Goal: Task Accomplishment & Management: Use online tool/utility

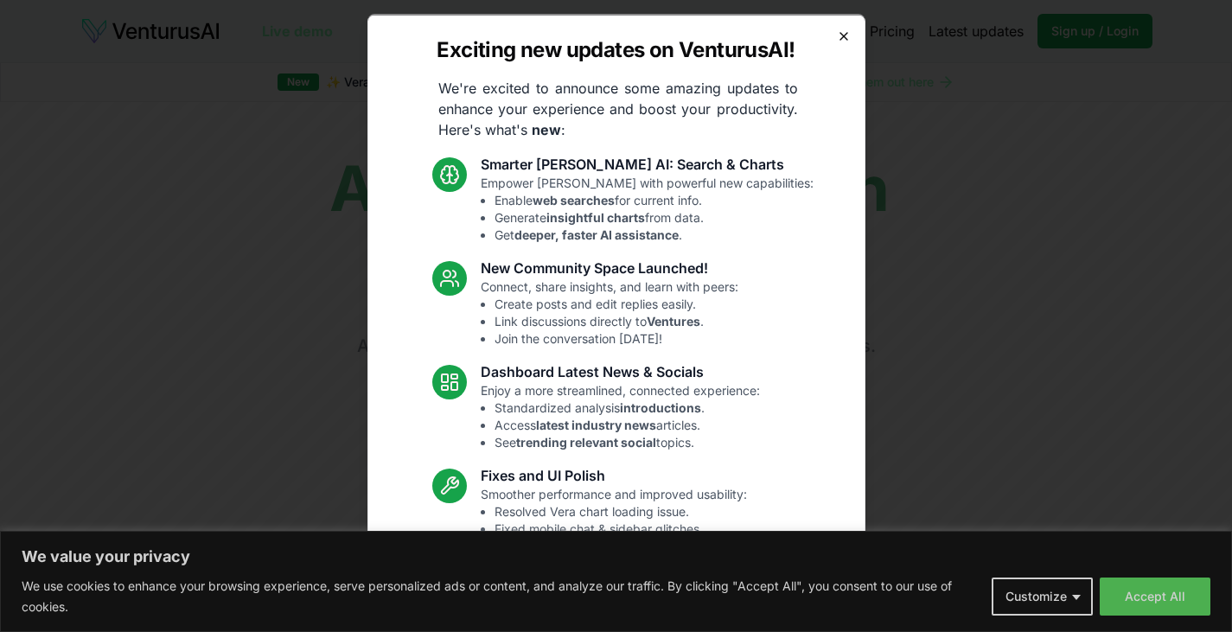
click at [837, 29] on icon "button" at bounding box center [844, 36] width 14 height 14
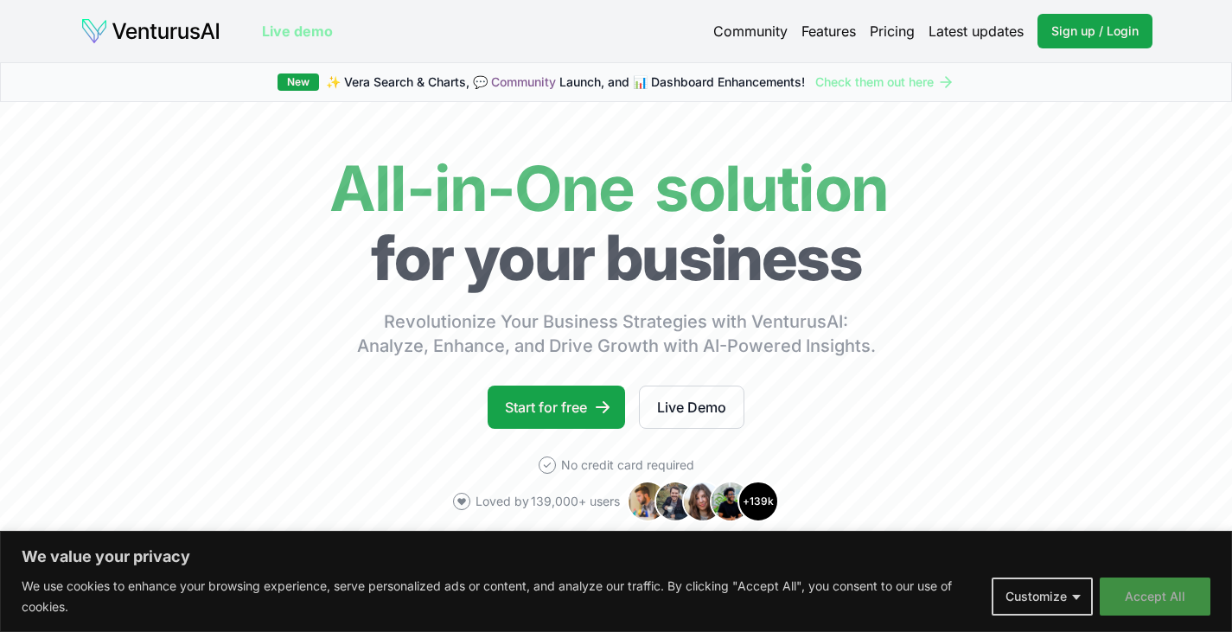
click at [1141, 597] on button "Accept All" at bounding box center [1155, 597] width 111 height 38
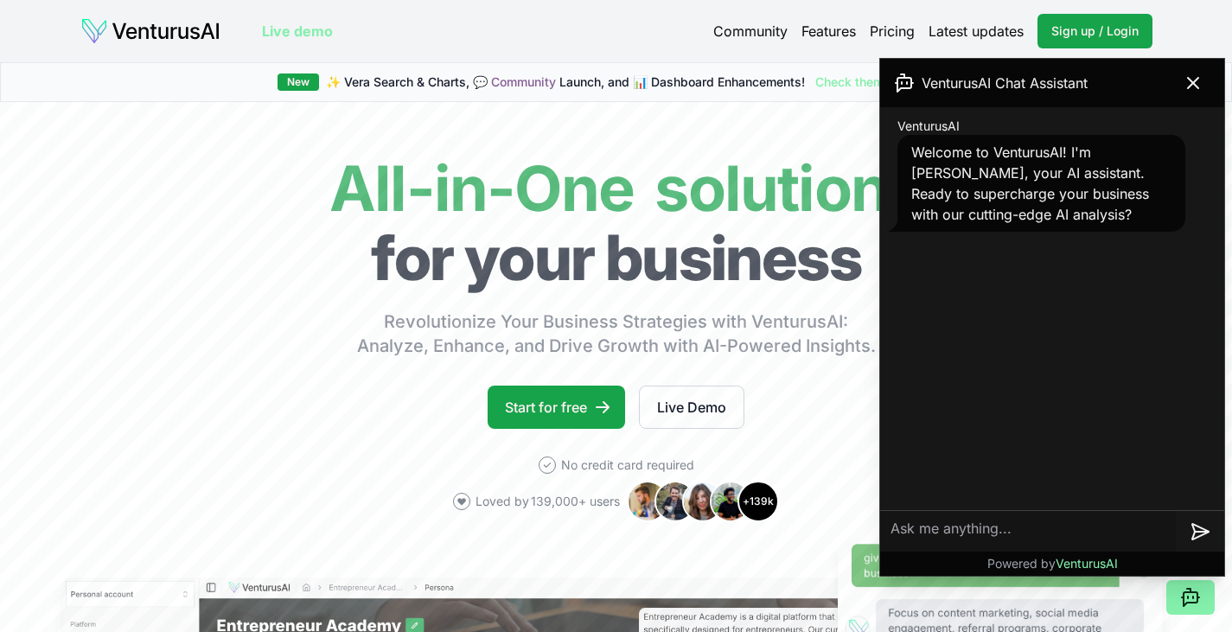
scroll to position [217, 0]
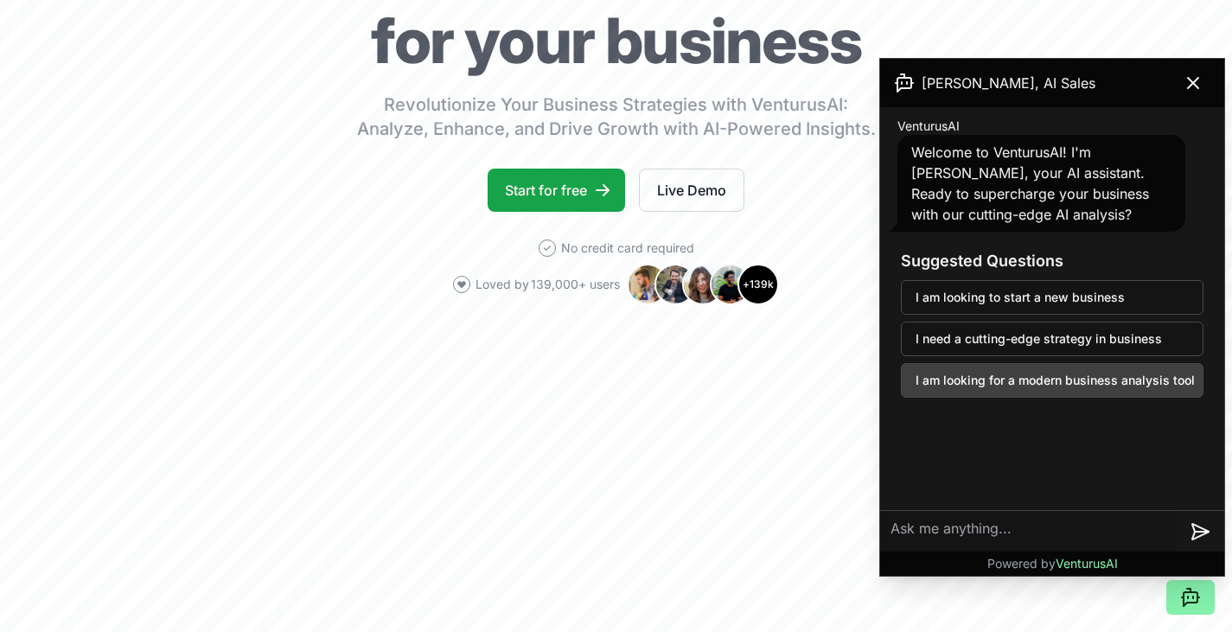
click at [1058, 380] on button "I am looking for a modern business analysis tool" at bounding box center [1052, 380] width 303 height 35
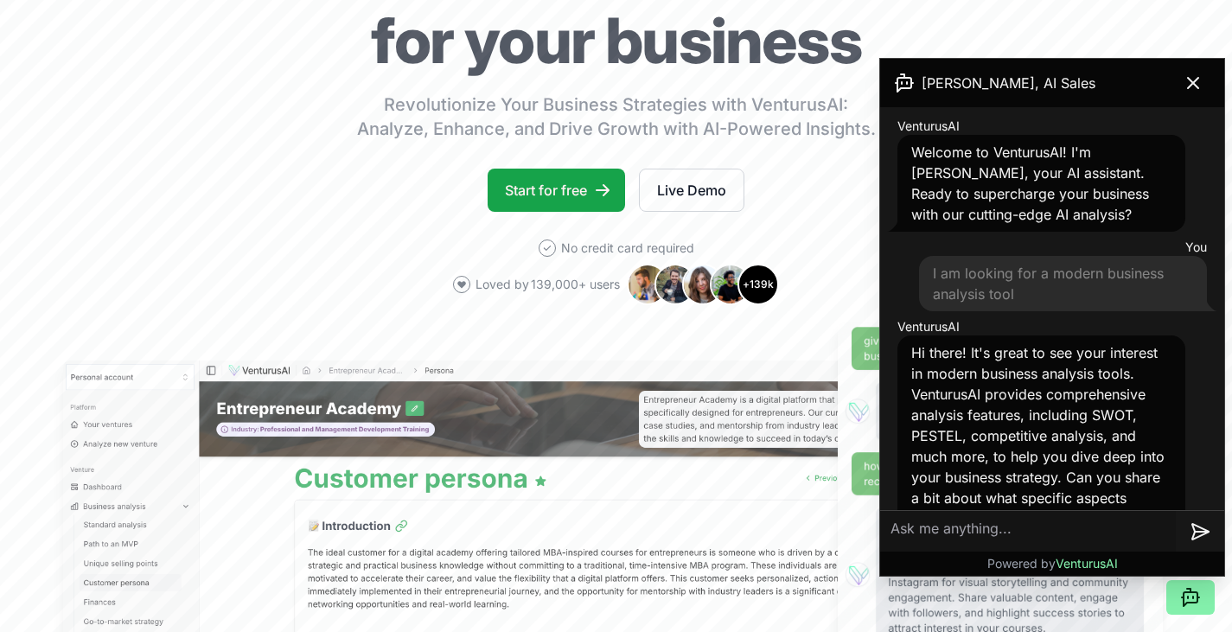
scroll to position [99, 0]
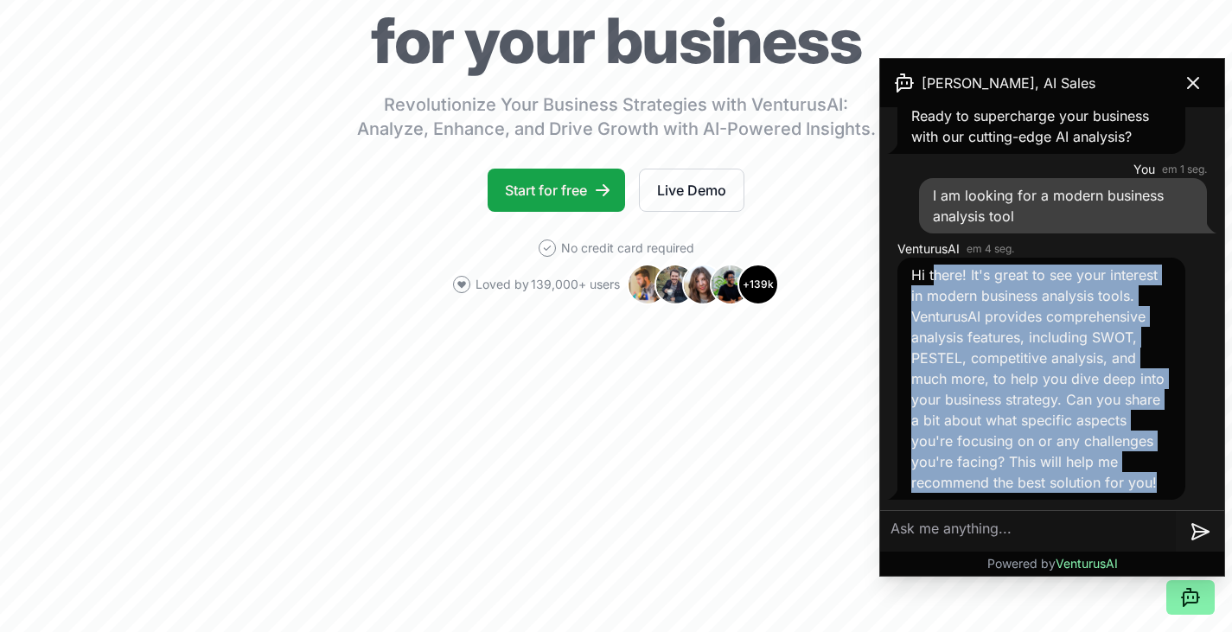
drag, startPoint x: 932, startPoint y: 251, endPoint x: 977, endPoint y: 475, distance: 228.4
click at [977, 475] on div "Hi there! It's great to see your interest in modern business analysis tools. Ve…" at bounding box center [1042, 379] width 288 height 242
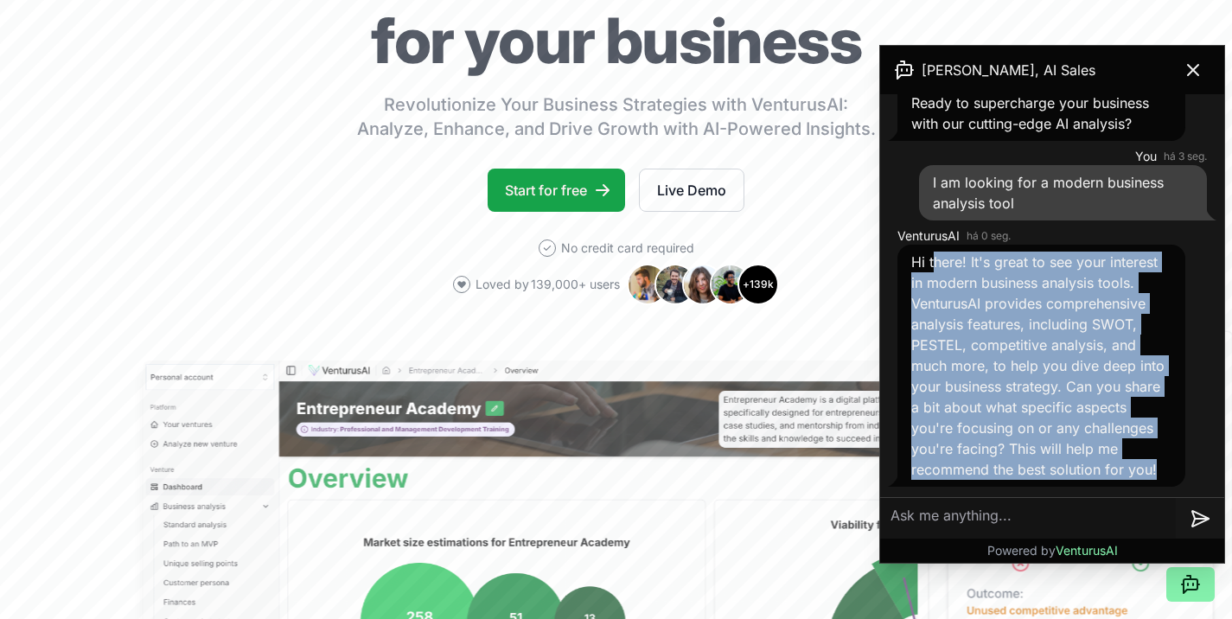
click at [977, 475] on div "Hi there! It's great to see your interest in modern business analysis tools. Ve…" at bounding box center [1042, 366] width 288 height 242
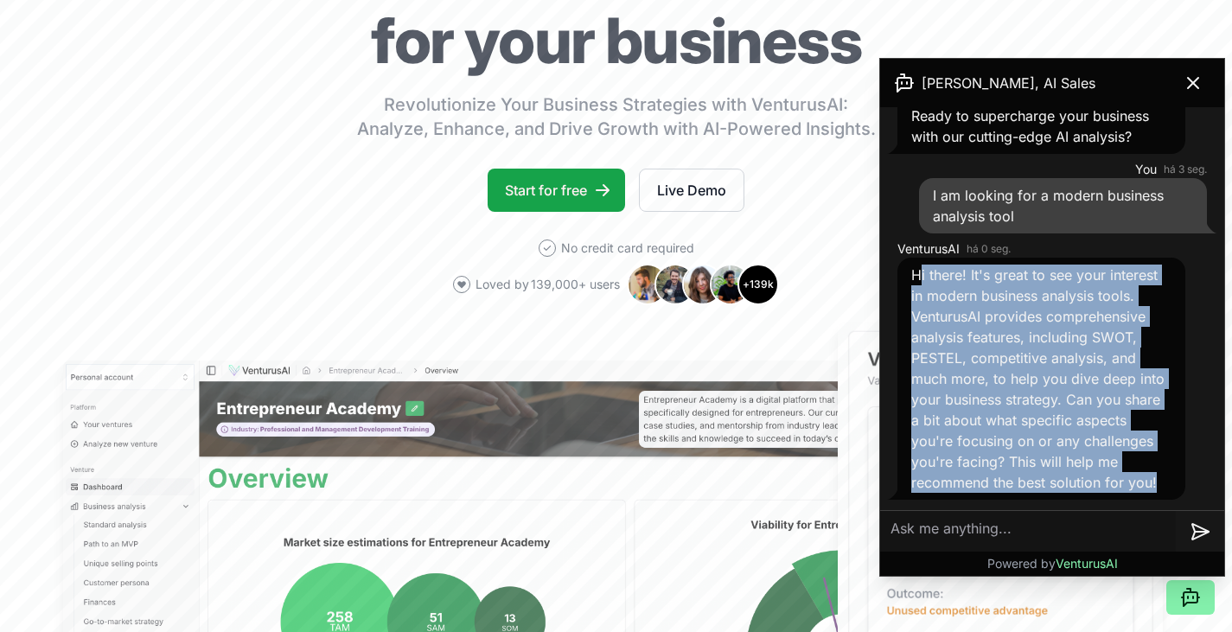
drag, startPoint x: 977, startPoint y: 475, endPoint x: 918, endPoint y: 245, distance: 237.4
click at [918, 258] on div "Hi there! It's great to see your interest in modern business analysis tools. Ve…" at bounding box center [1042, 379] width 288 height 242
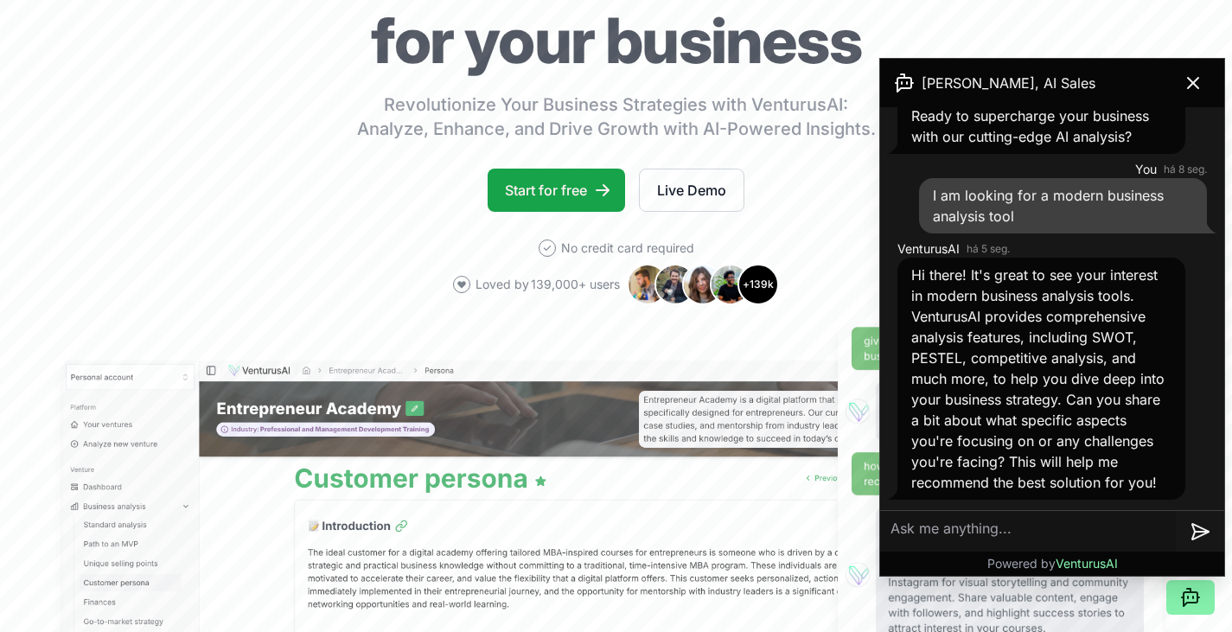
click at [1002, 518] on textarea at bounding box center [1028, 532] width 296 height 42
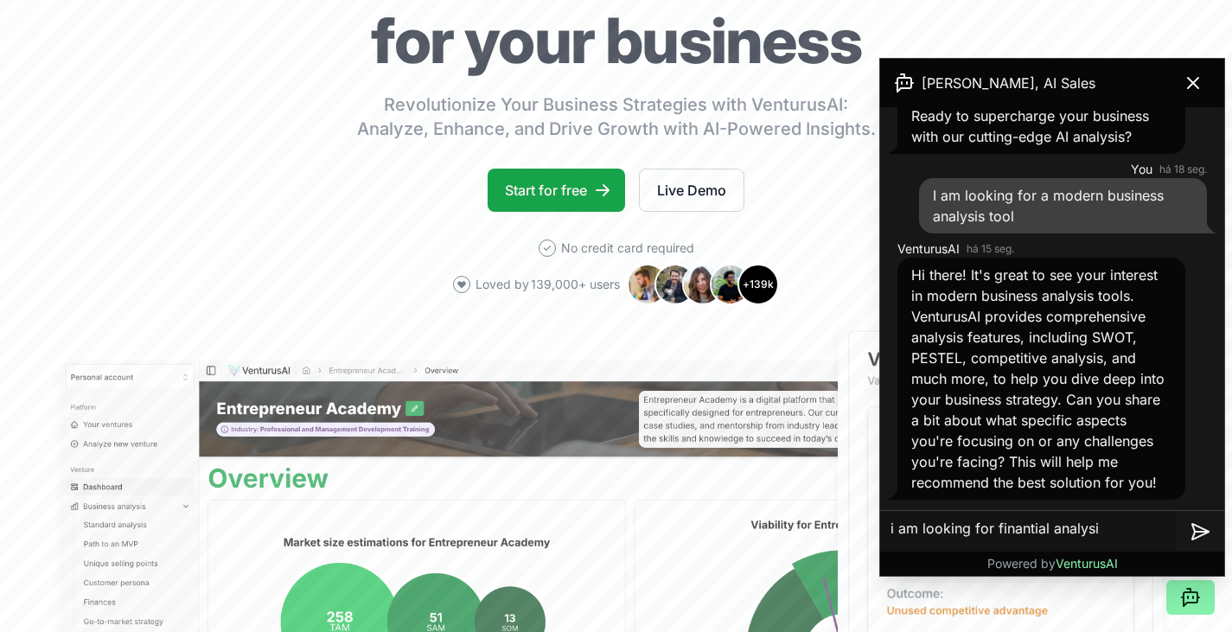
type textarea "i am looking for finantial analysis"
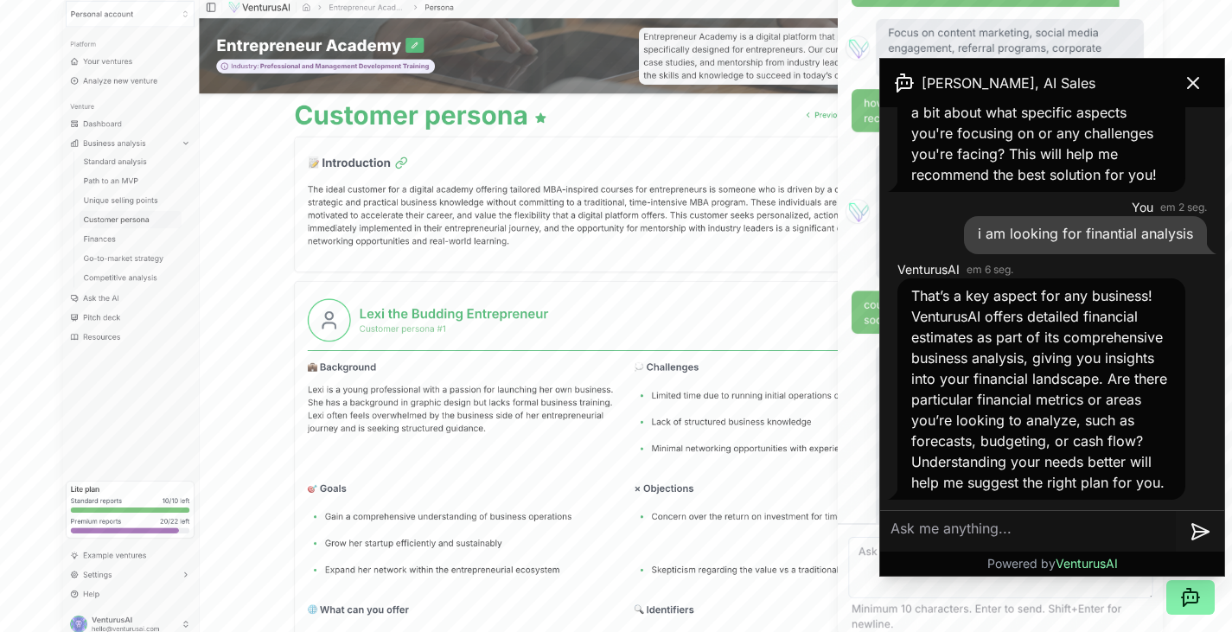
scroll to position [448, 0]
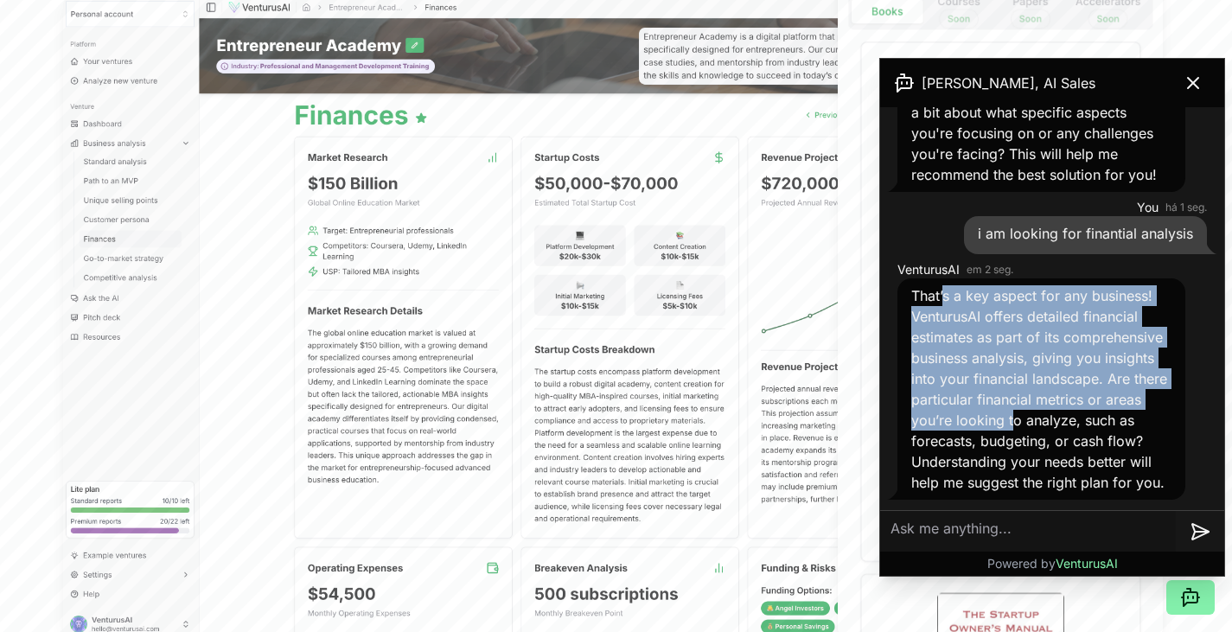
drag, startPoint x: 943, startPoint y: 253, endPoint x: 966, endPoint y: 391, distance: 139.3
click at [966, 391] on span "That’s a key aspect for any business! VenturusAI offers detailed financial esti…" at bounding box center [1039, 389] width 256 height 204
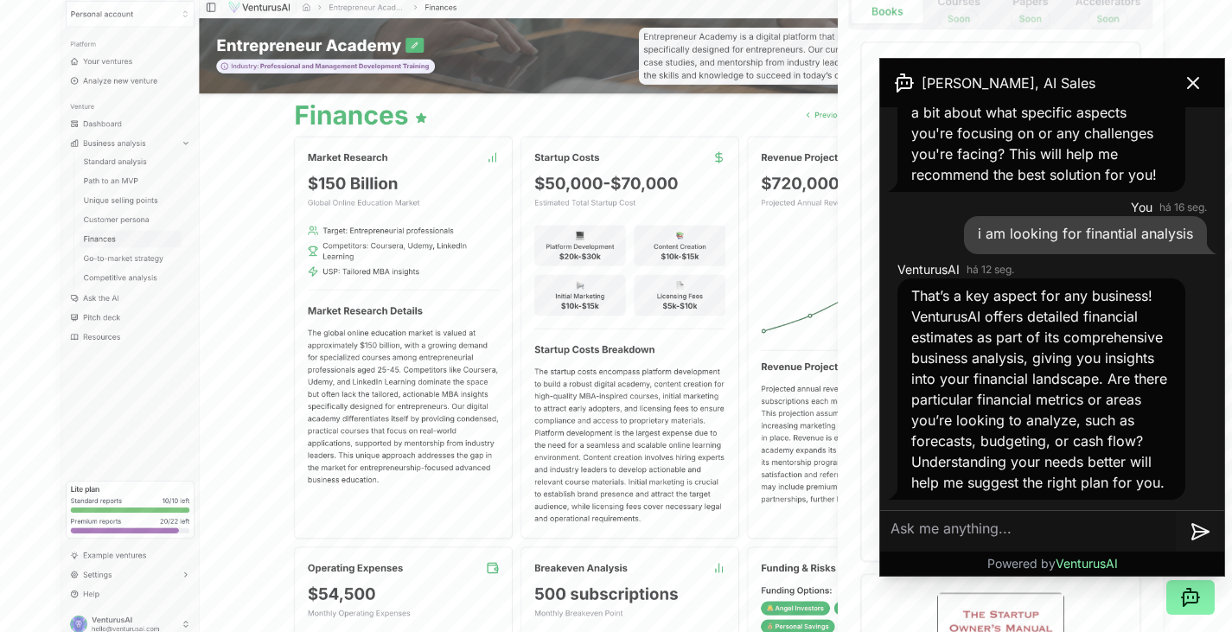
click at [956, 521] on textarea at bounding box center [1028, 532] width 296 height 42
type textarea "cash flow"
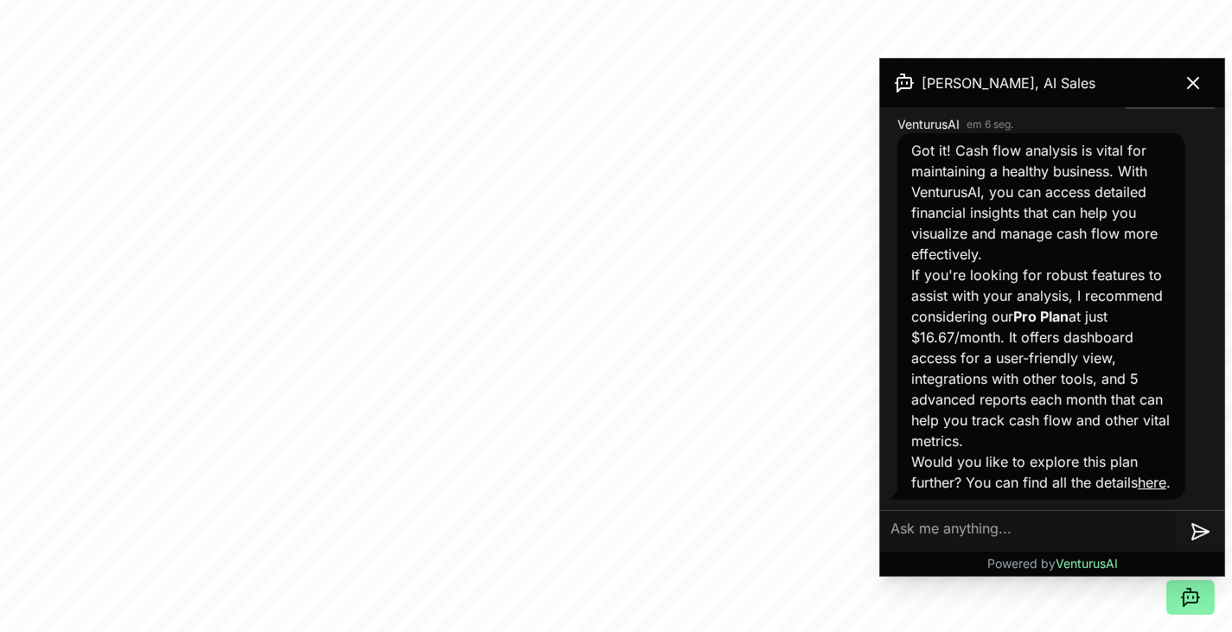
scroll to position [922, 0]
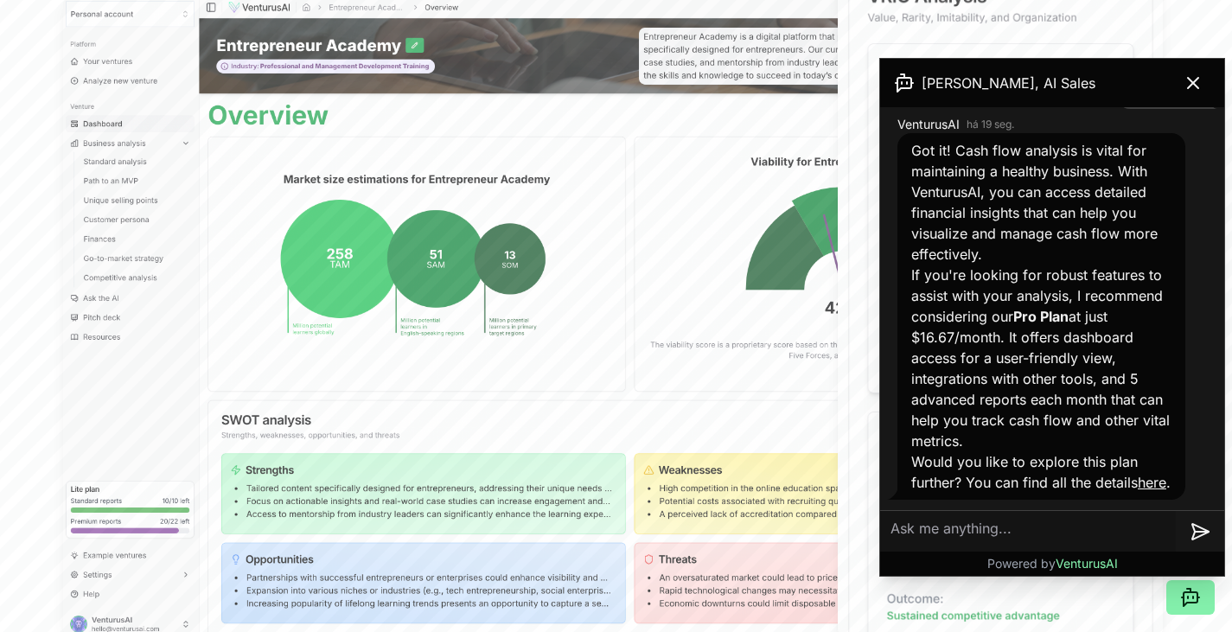
click at [1138, 484] on link "here" at bounding box center [1152, 482] width 29 height 17
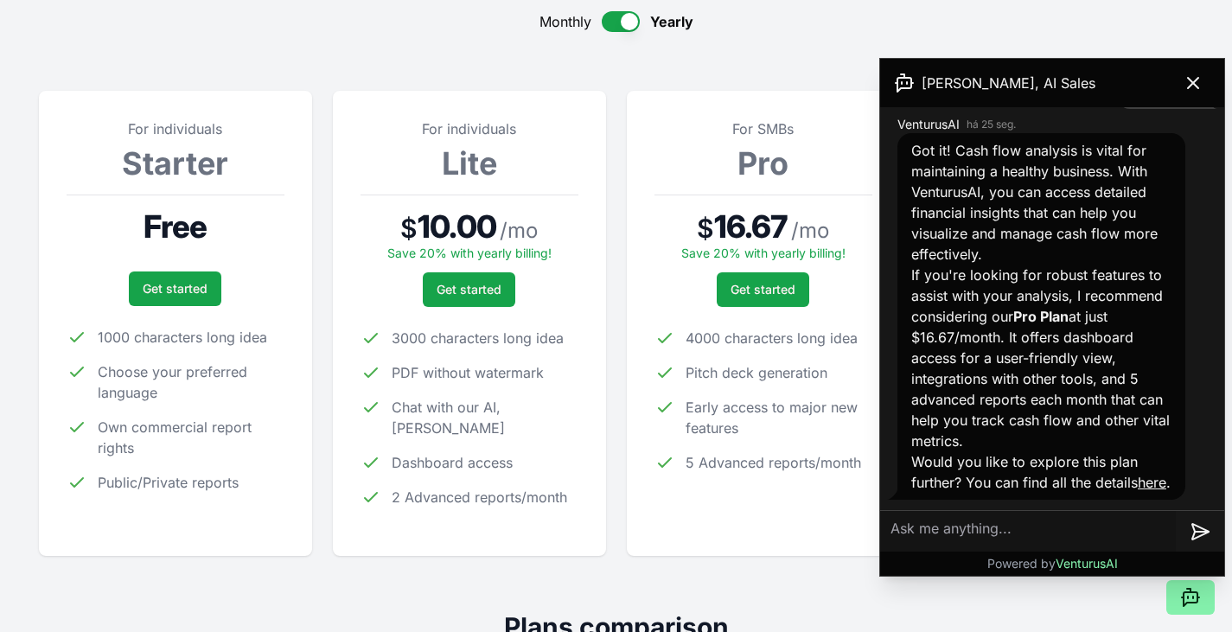
scroll to position [922, 0]
click at [1196, 92] on icon at bounding box center [1193, 83] width 21 height 21
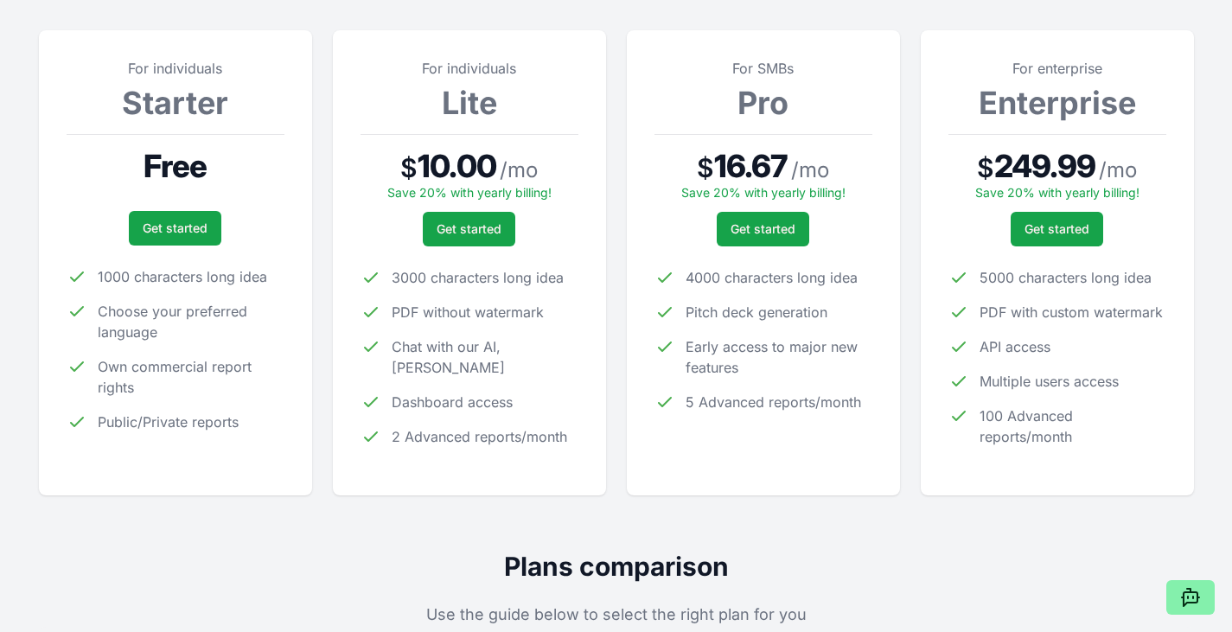
scroll to position [0, 0]
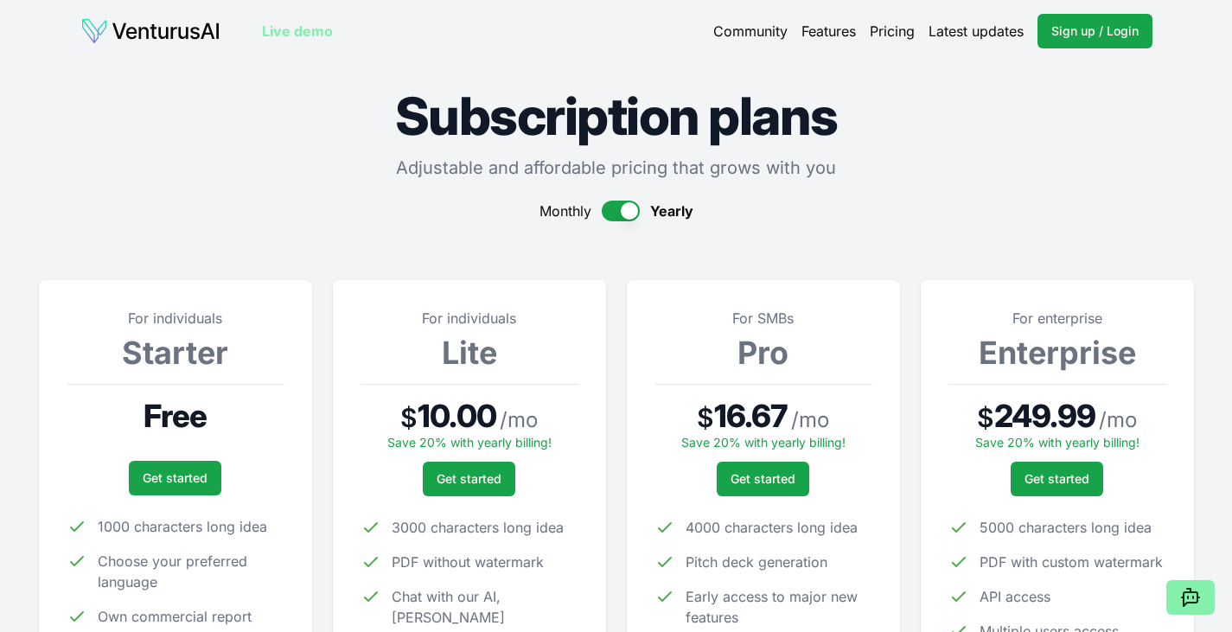
click at [822, 33] on link "Features" at bounding box center [829, 31] width 54 height 21
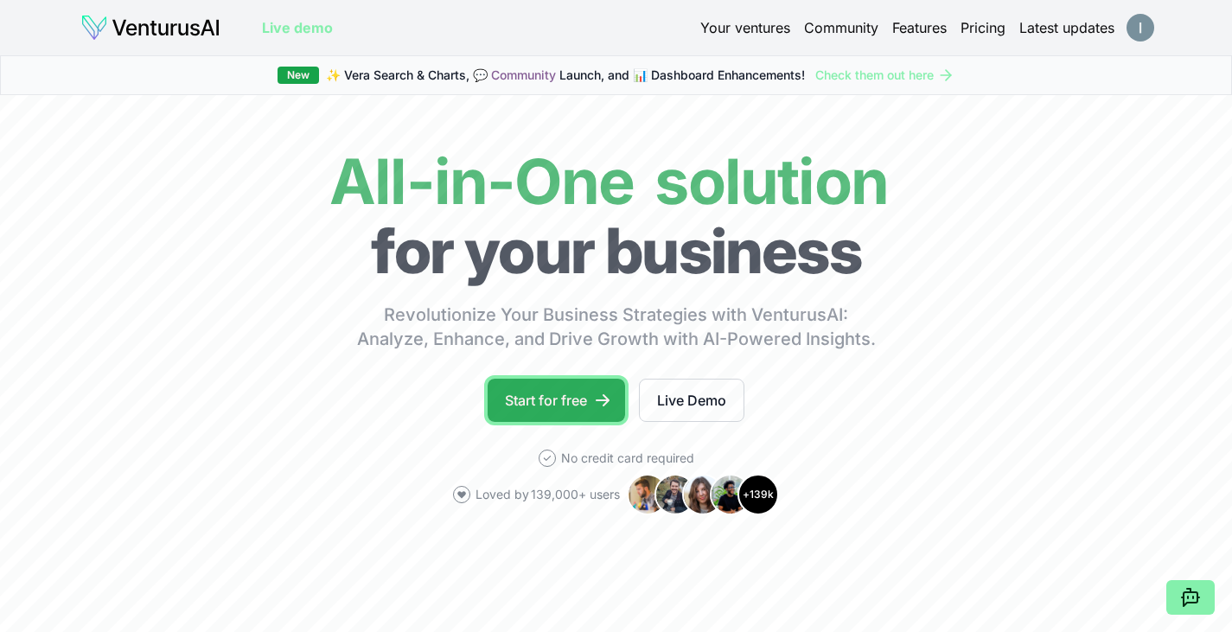
click at [591, 405] on link "Start for free" at bounding box center [556, 400] width 137 height 43
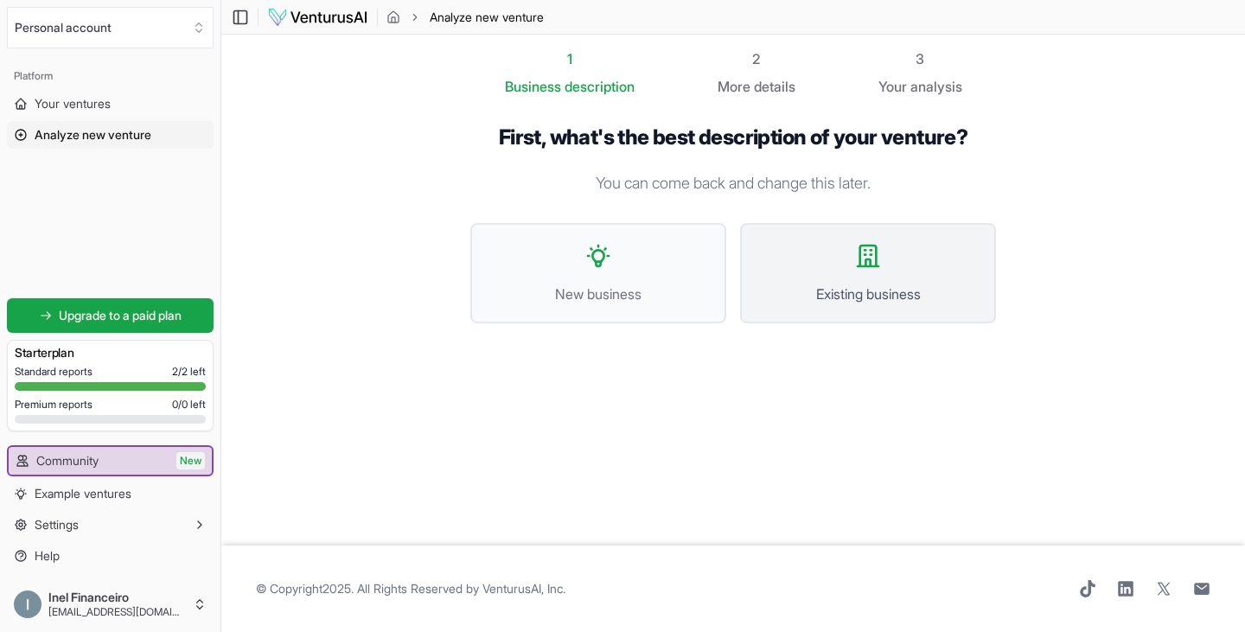
click at [826, 234] on button "Existing business" at bounding box center [868, 273] width 256 height 100
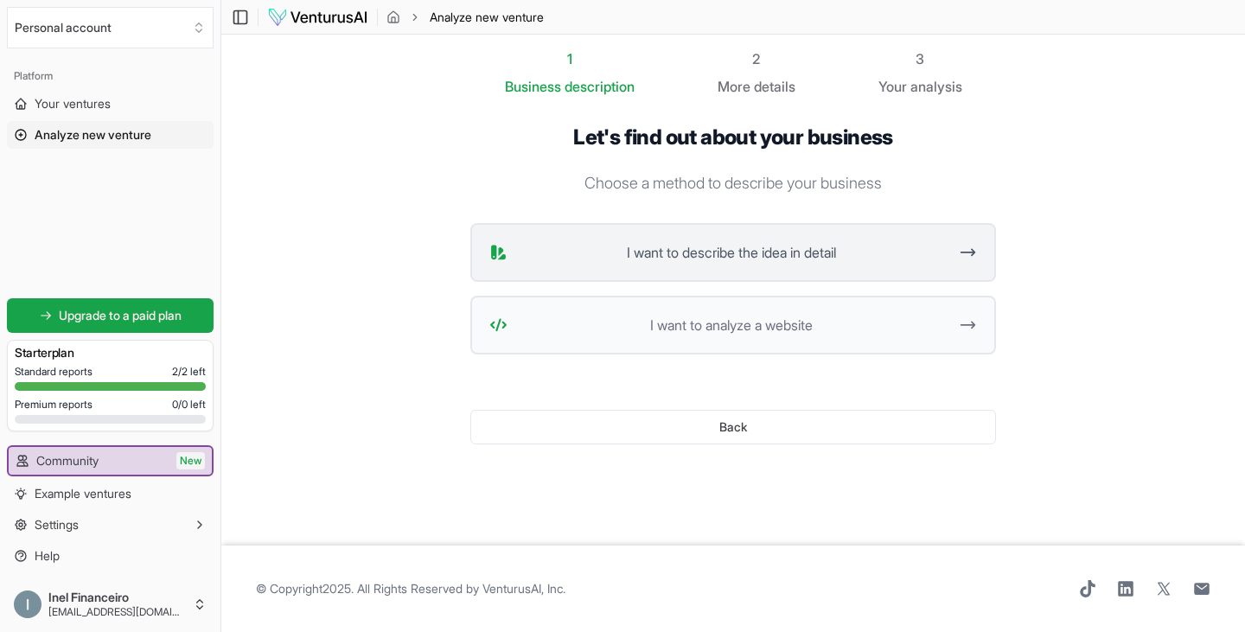
click at [806, 256] on span "I want to describe the idea in detail" at bounding box center [731, 252] width 433 height 21
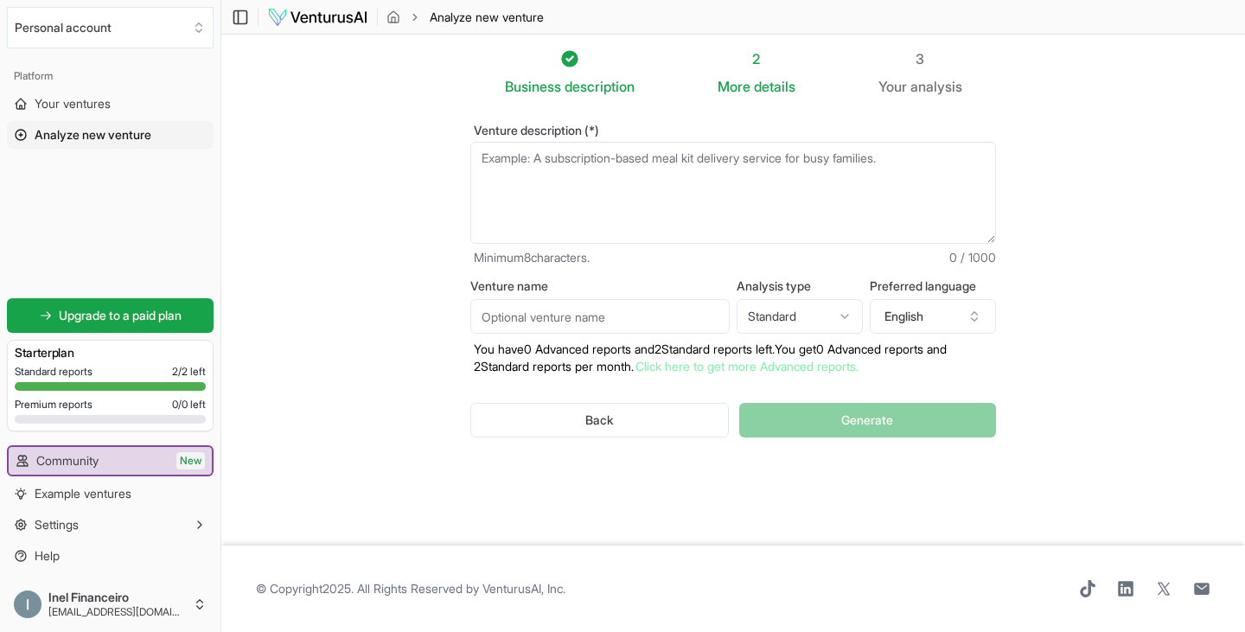
click at [734, 174] on textarea "Venture description (*)" at bounding box center [733, 193] width 526 height 102
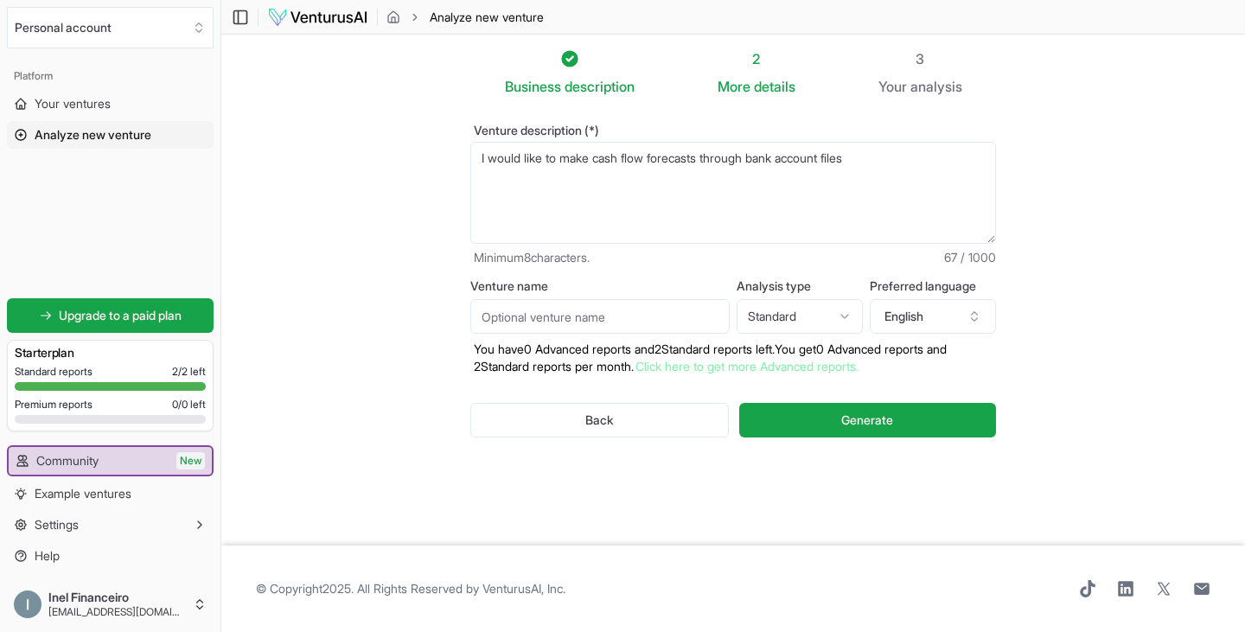
type textarea "I would like to make cash flow forecasts through bank account files"
click at [655, 321] on input "Venture name" at bounding box center [599, 316] width 259 height 35
type input "cash flow analysis"
click at [928, 315] on button "English" at bounding box center [933, 316] width 126 height 35
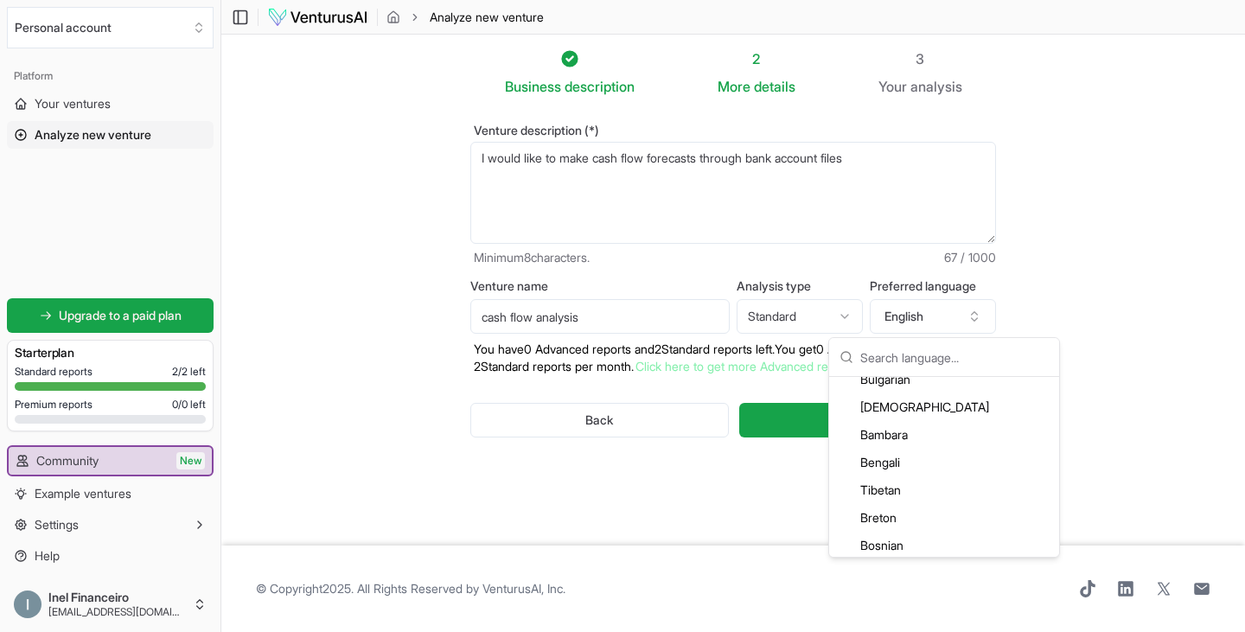
scroll to position [403, 0]
click at [927, 363] on input "text" at bounding box center [954, 357] width 189 height 38
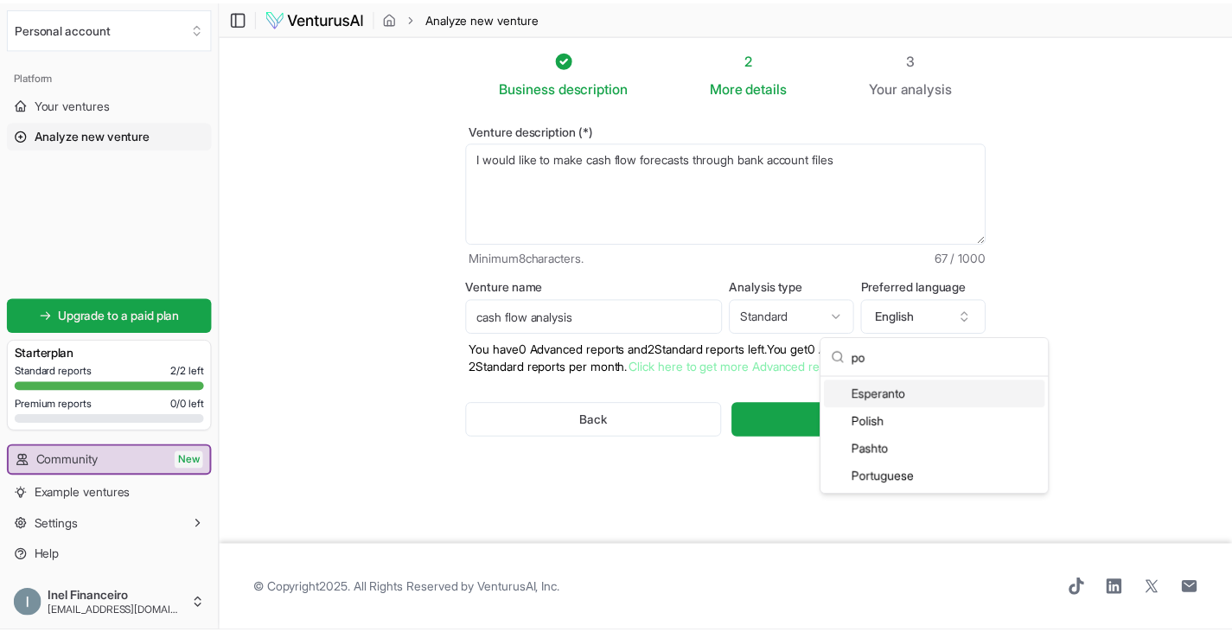
scroll to position [0, 0]
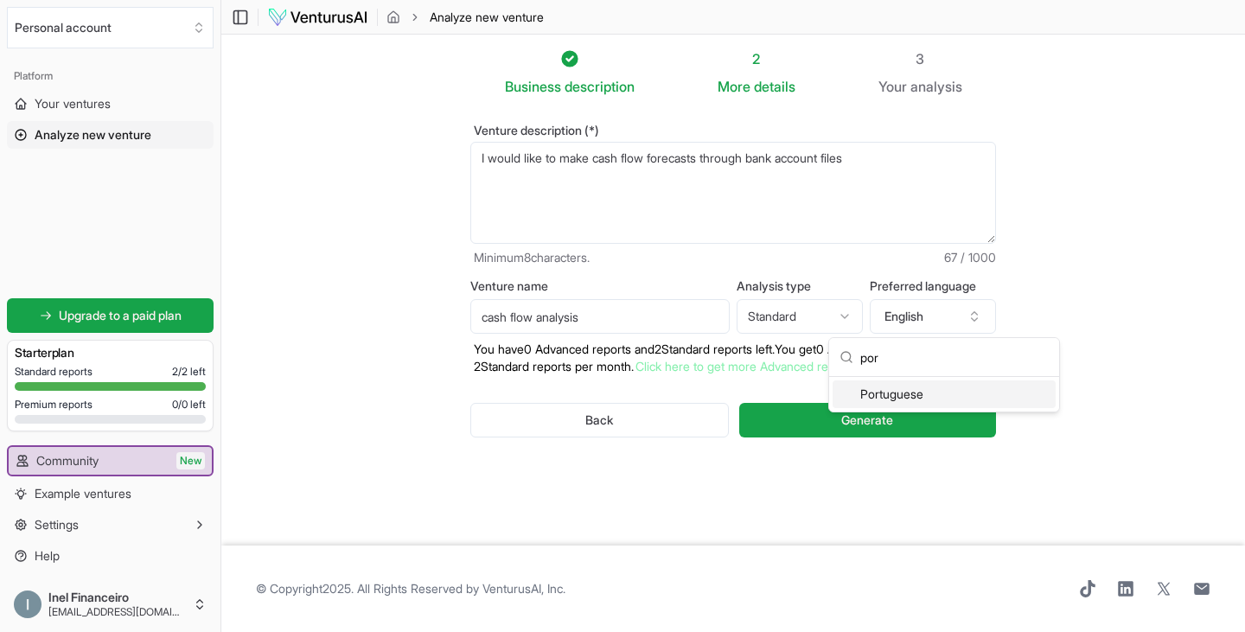
type input "por"
click at [924, 392] on div "Portuguese" at bounding box center [944, 394] width 223 height 28
drag, startPoint x: 905, startPoint y: 163, endPoint x: 438, endPoint y: 169, distance: 467.0
click at [438, 169] on section "Business description 2 More details 3 Your analysis Venture description (*) I w…" at bounding box center [733, 290] width 1024 height 511
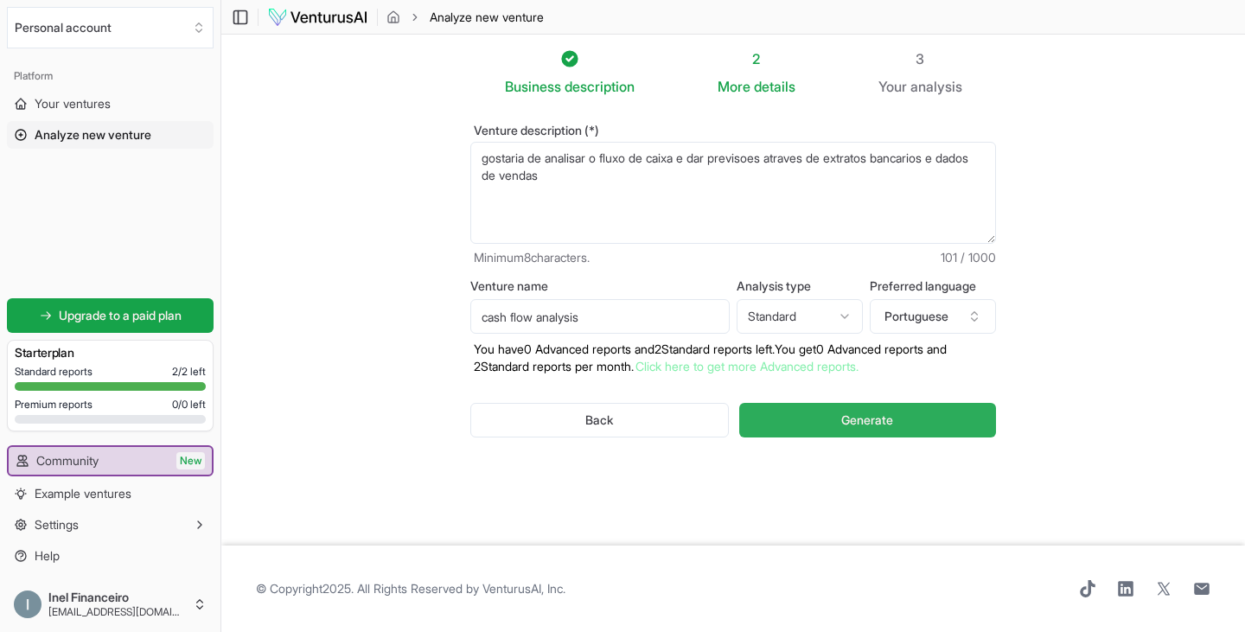
type textarea "gostaria de analisar o fluxo de caixa e dar previsoes atraves de extratos banca…"
click at [740, 423] on button "Generate" at bounding box center [867, 420] width 257 height 35
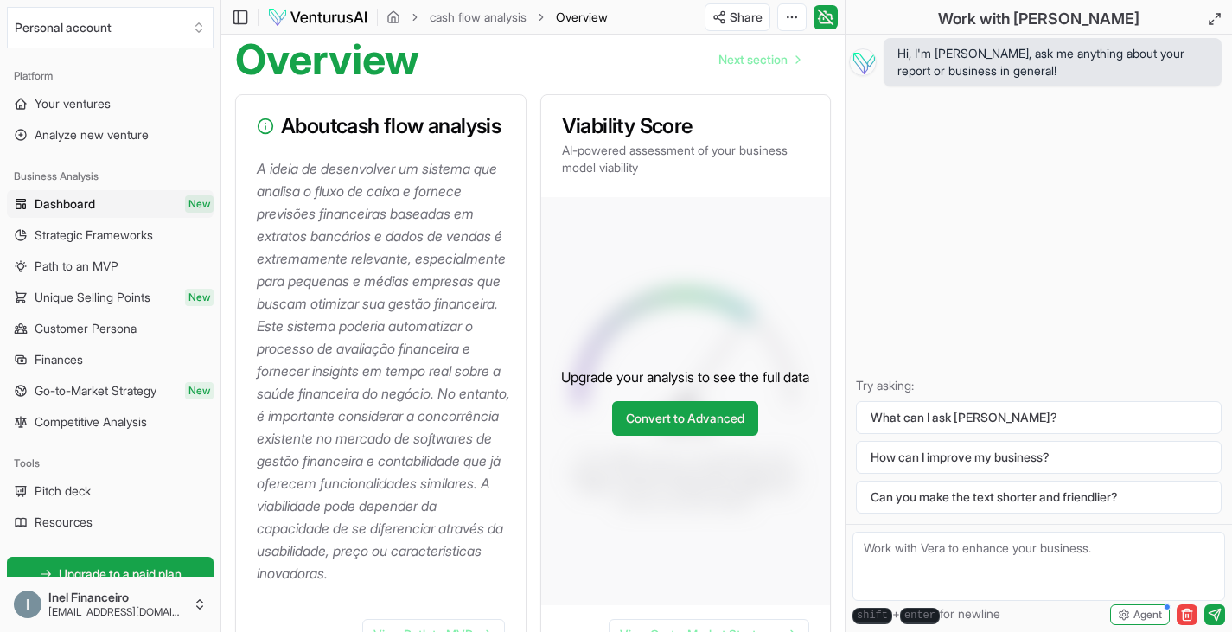
scroll to position [404, 0]
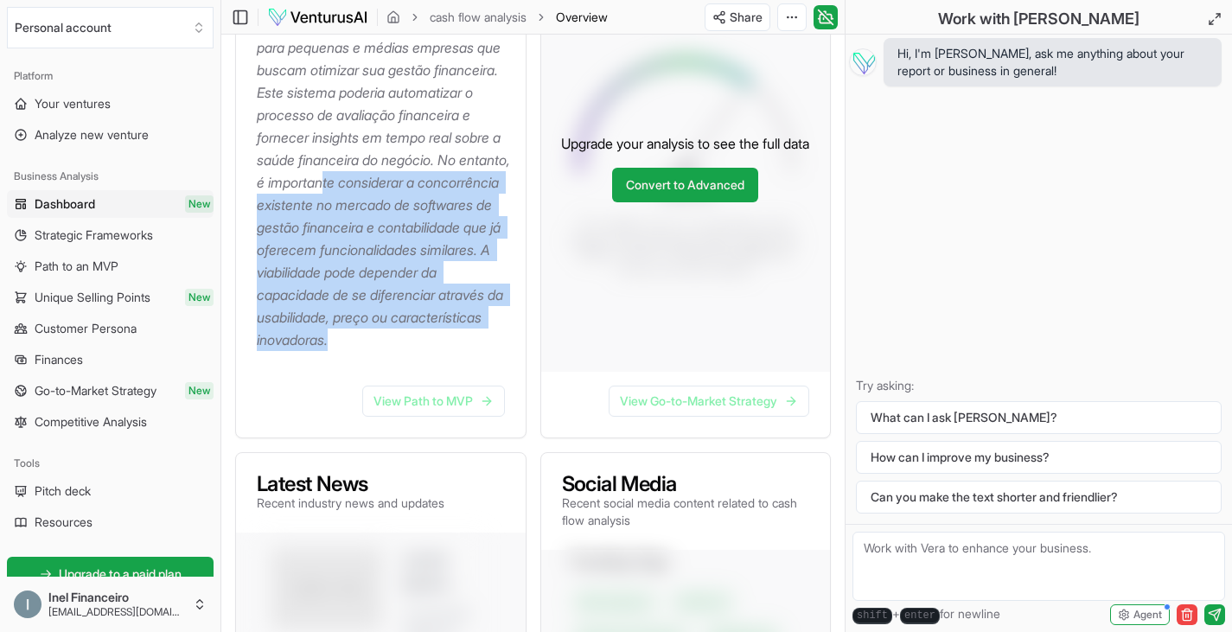
drag, startPoint x: 380, startPoint y: 226, endPoint x: 441, endPoint y: 395, distance: 180.3
click at [441, 351] on p "A ideia de desenvolver um sistema que analisa o fluxo de caixa e fornece previs…" at bounding box center [384, 137] width 255 height 427
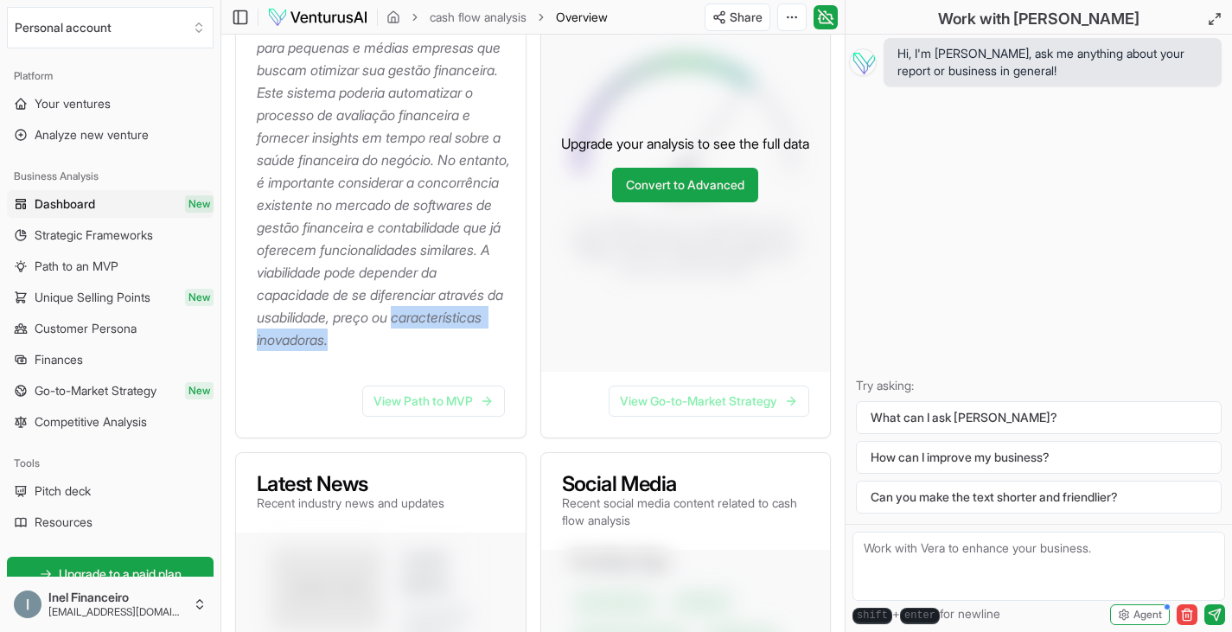
drag, startPoint x: 435, startPoint y: 402, endPoint x: 437, endPoint y: 380, distance: 21.7
click at [437, 351] on p "A ideia de desenvolver um sistema que analisa o fluxo de caixa e fornece previs…" at bounding box center [384, 137] width 255 height 427
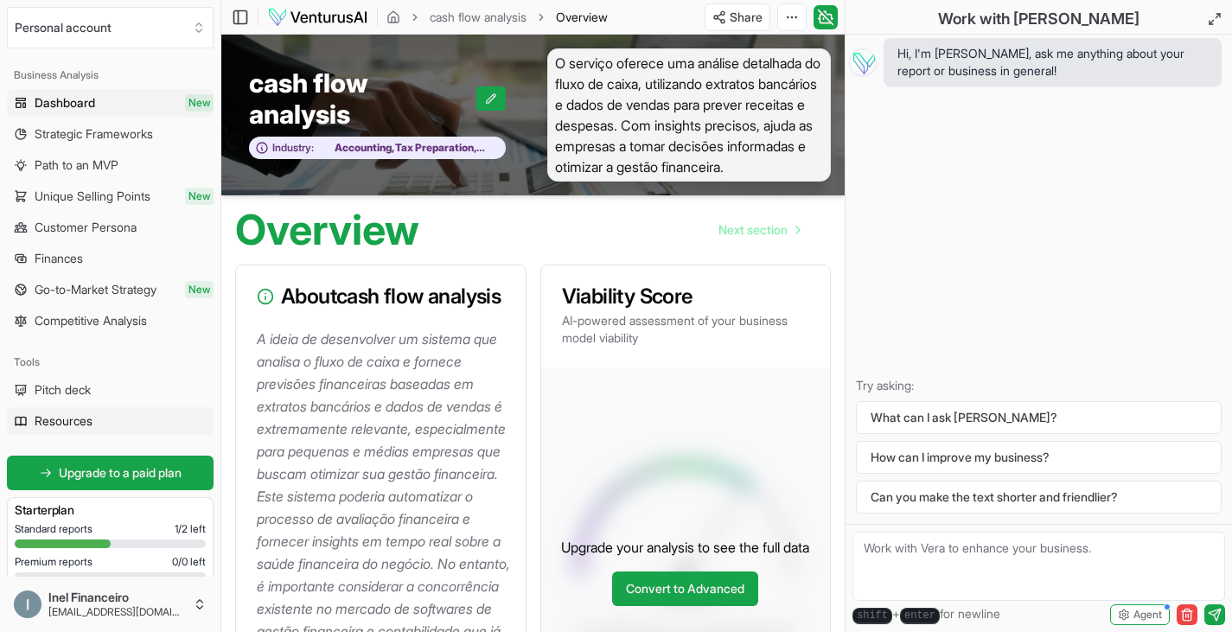
scroll to position [0, 0]
